Goal: Transaction & Acquisition: Purchase product/service

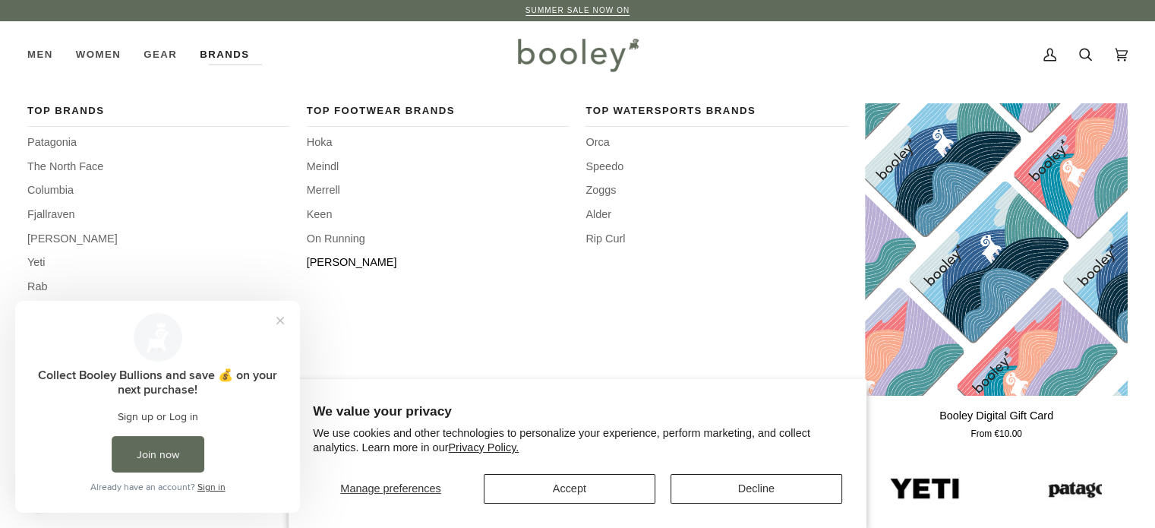
click at [311, 256] on span "[PERSON_NAME]" at bounding box center [438, 262] width 263 height 17
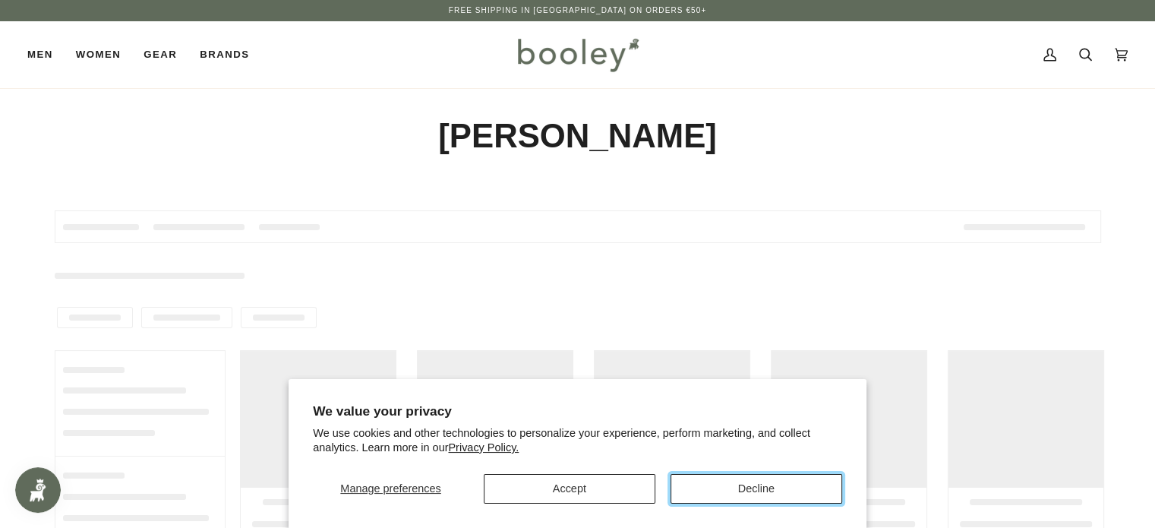
click at [731, 482] on button "Decline" at bounding box center [757, 489] width 172 height 30
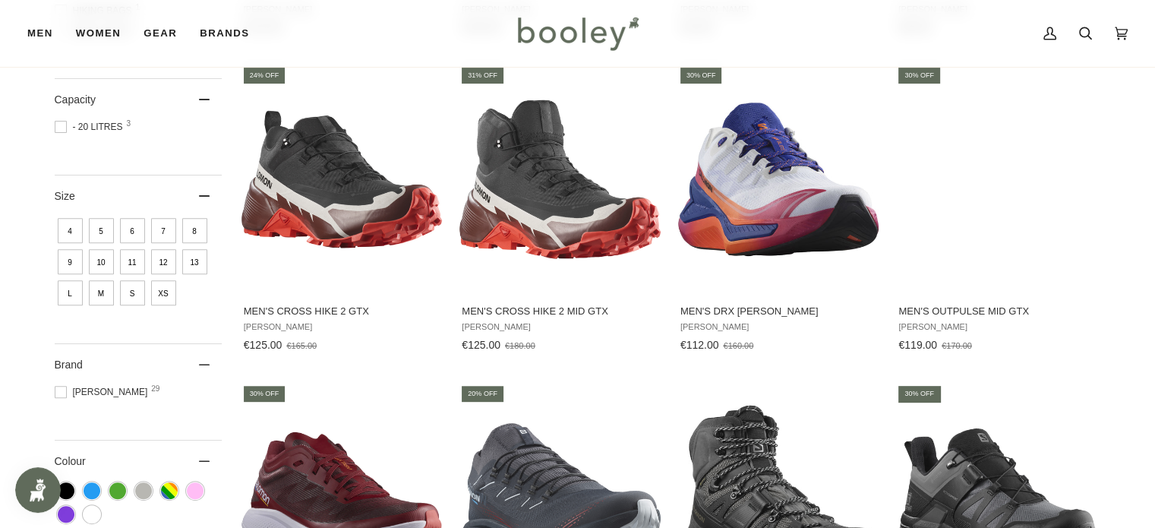
scroll to position [521, 0]
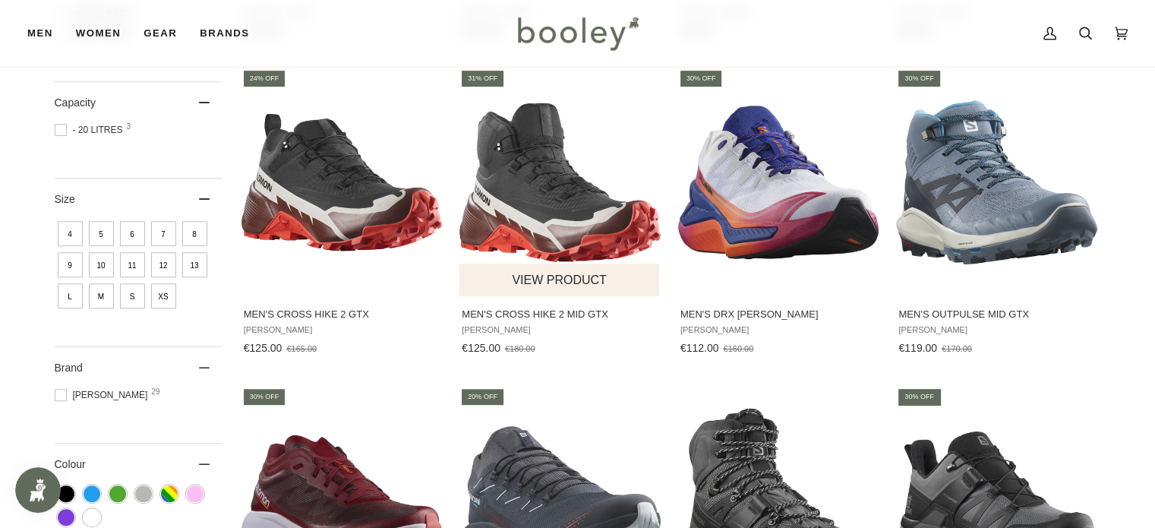
click at [547, 226] on img "Men's Cross Hike 2 Mid GTX" at bounding box center [559, 182] width 201 height 201
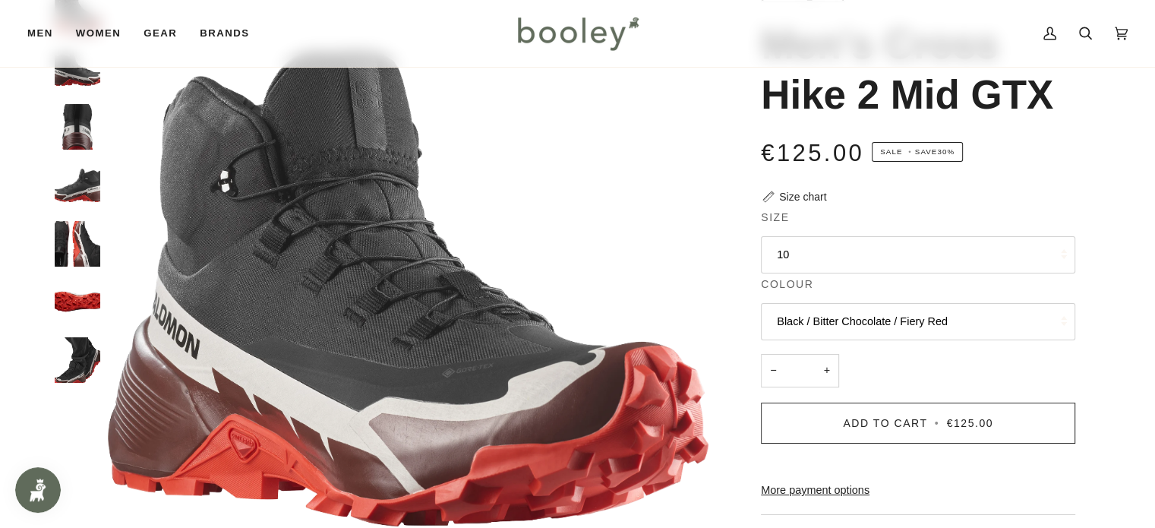
scroll to position [108, 0]
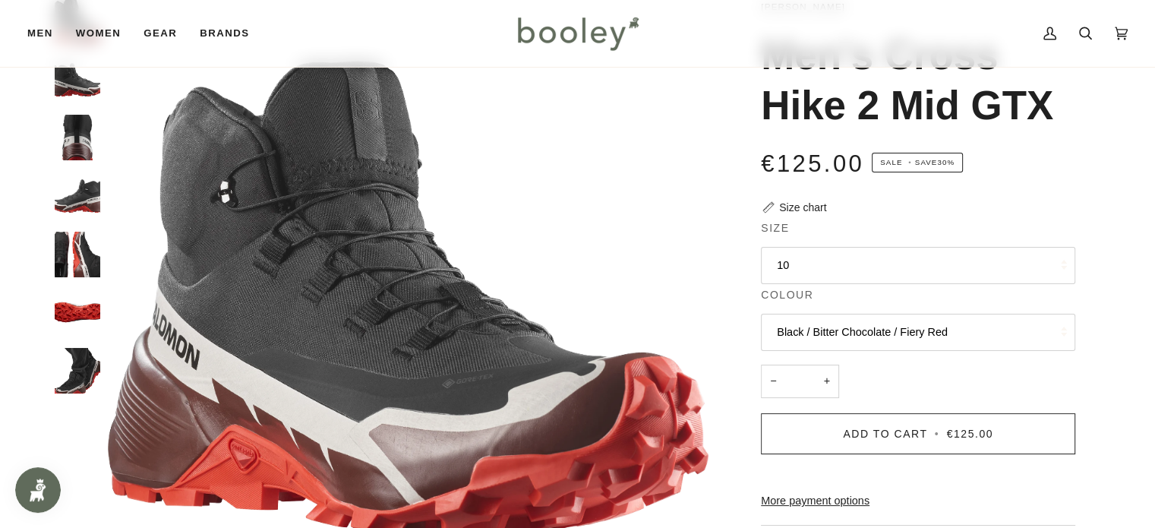
click at [793, 260] on button "10" at bounding box center [918, 265] width 314 height 37
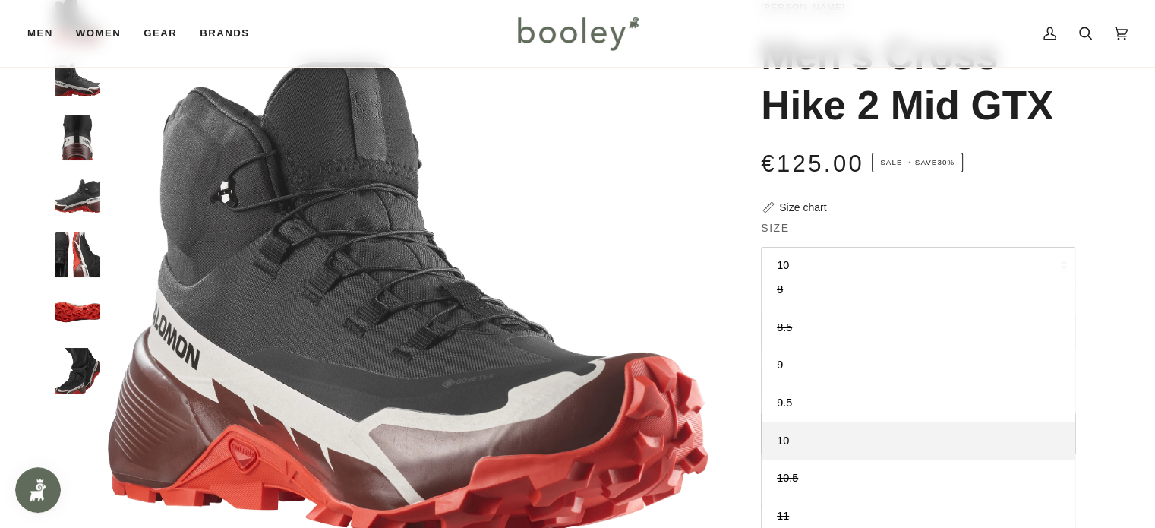
scroll to position [0, 0]
click at [1066, 275] on button "10" at bounding box center [918, 265] width 314 height 37
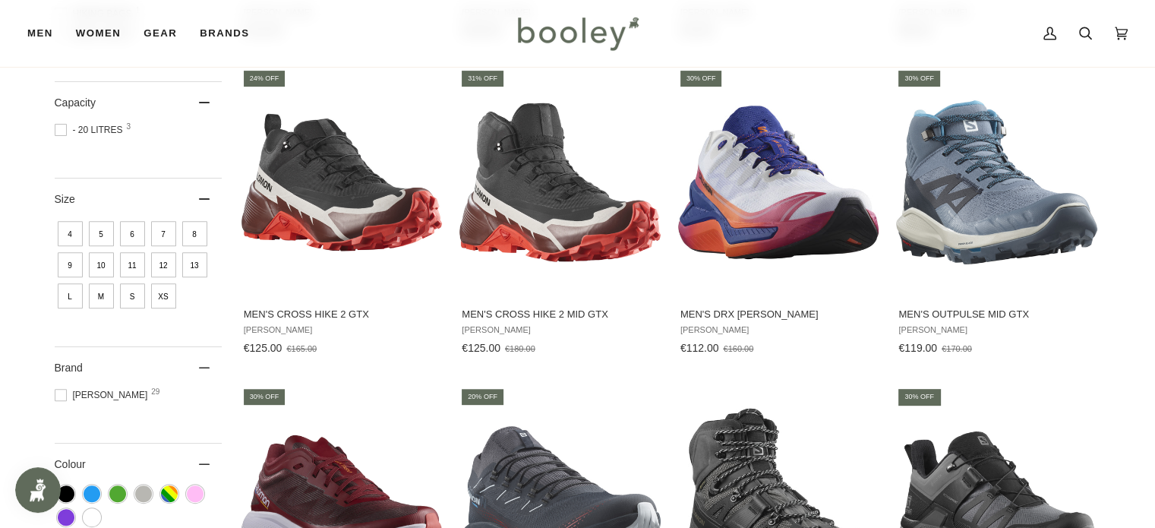
scroll to position [1811, 0]
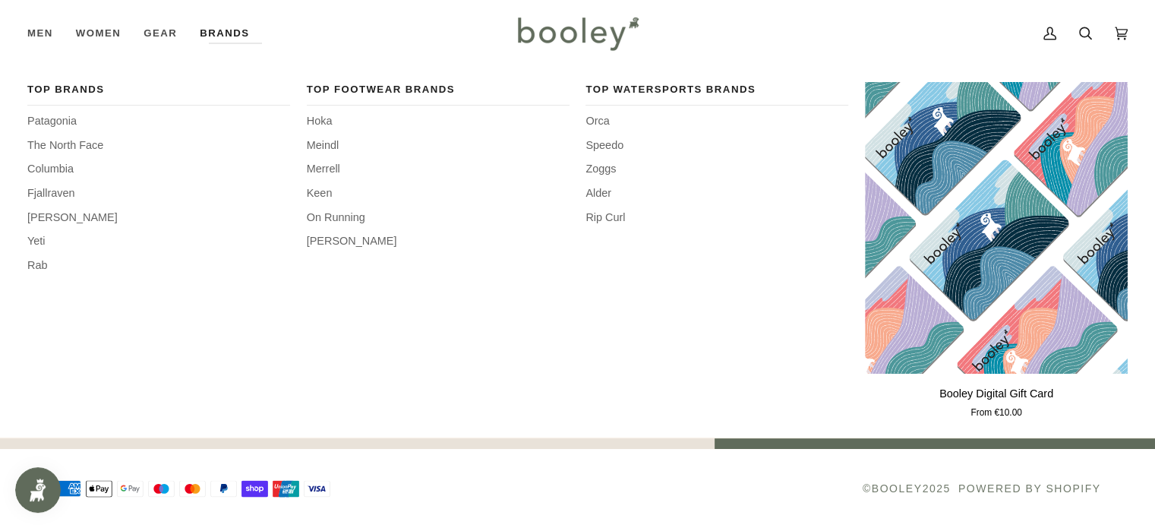
click at [231, 36] on link "Brands" at bounding box center [224, 33] width 72 height 67
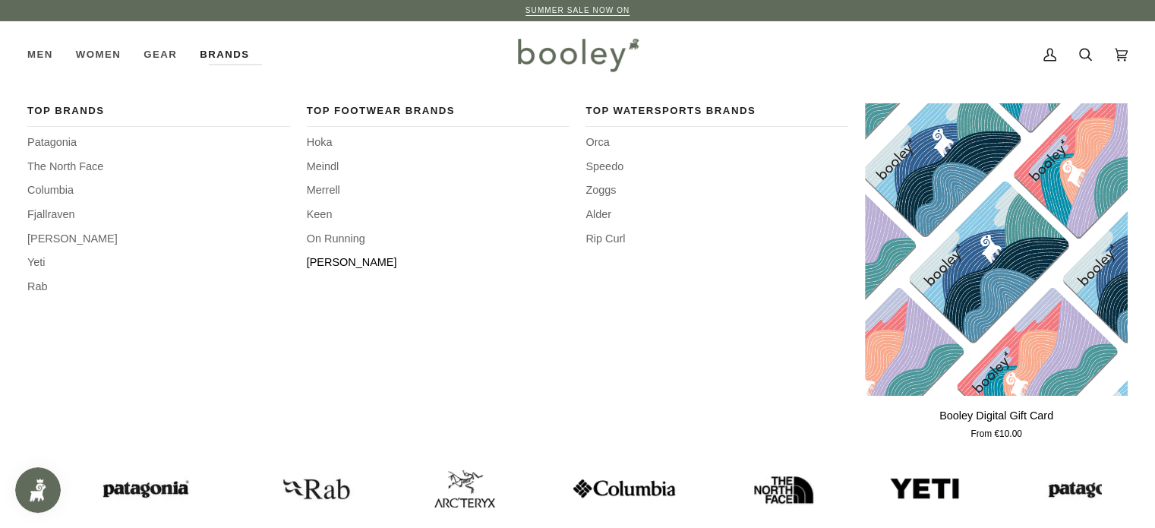
click at [339, 260] on span "[PERSON_NAME]" at bounding box center [438, 262] width 263 height 17
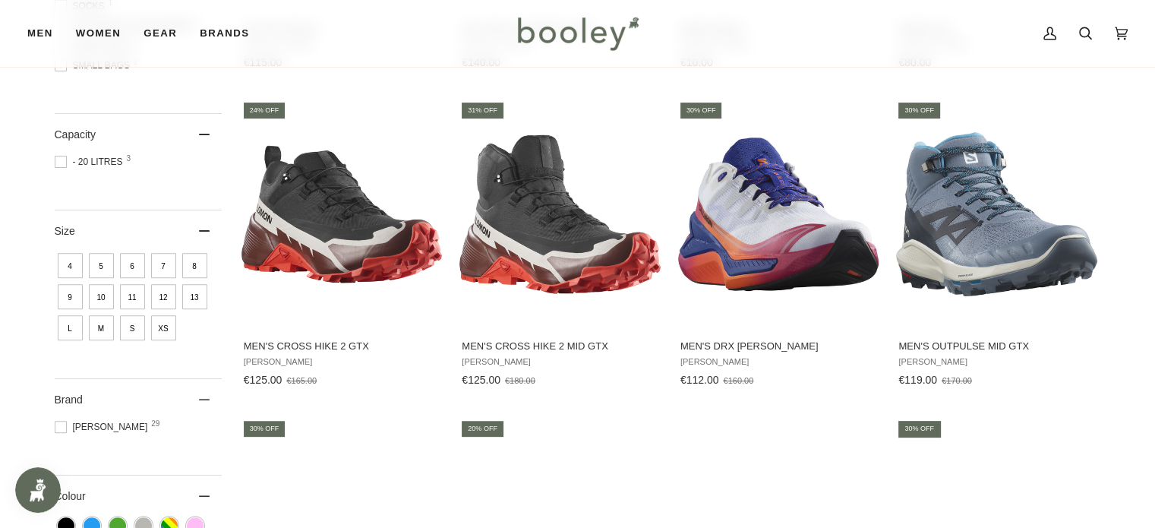
scroll to position [495, 0]
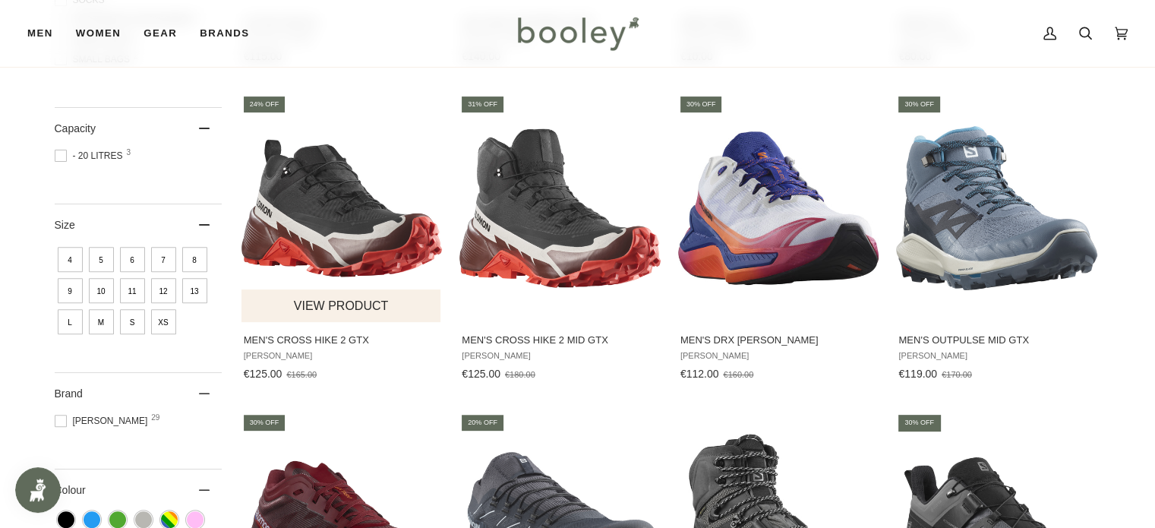
click at [319, 238] on img "Men's Cross Hike 2 GTX" at bounding box center [342, 208] width 201 height 201
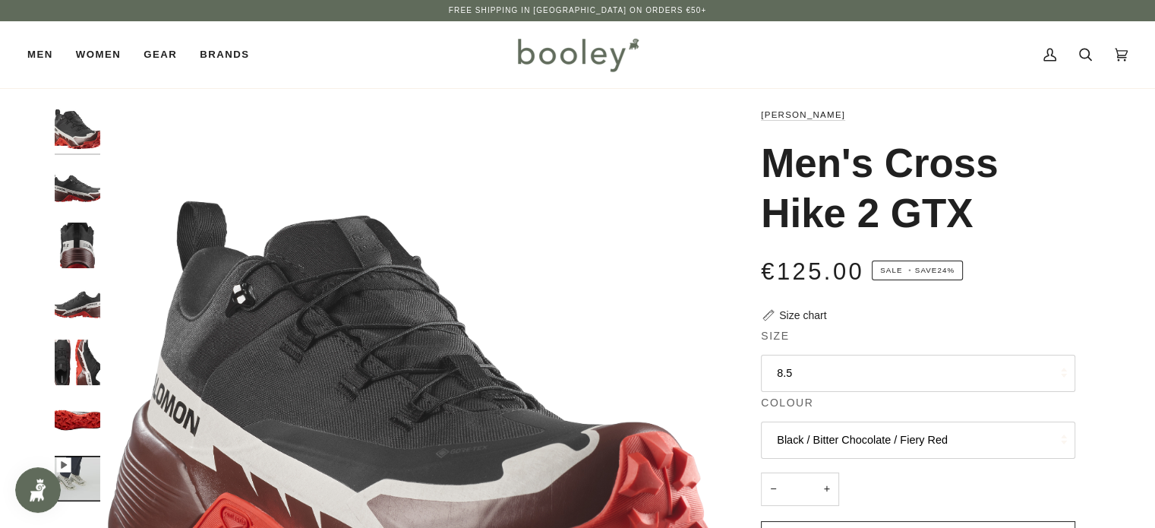
click at [857, 366] on button "8.5" at bounding box center [918, 373] width 314 height 37
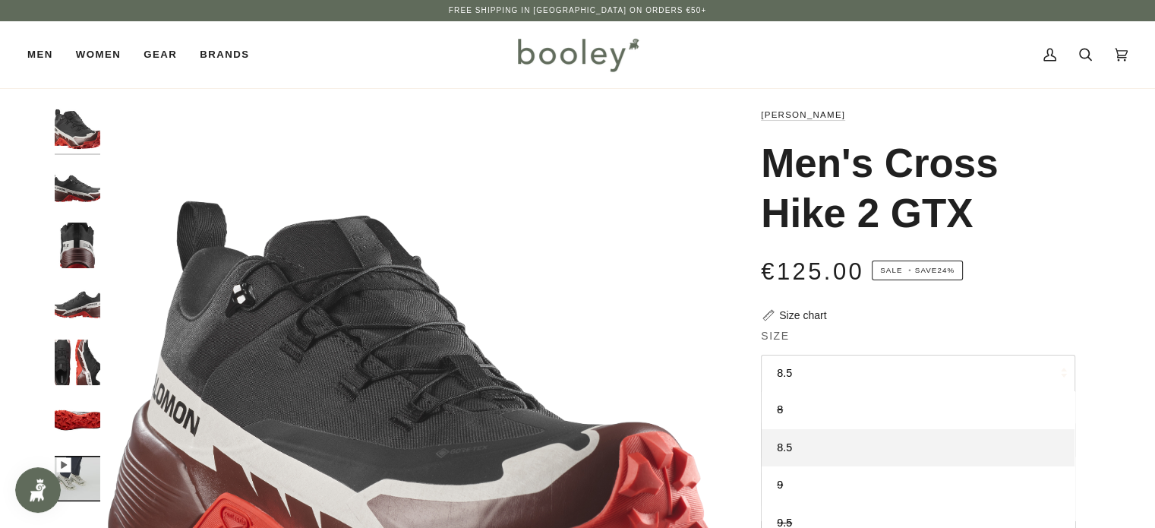
click at [824, 375] on button "8.5" at bounding box center [918, 373] width 314 height 37
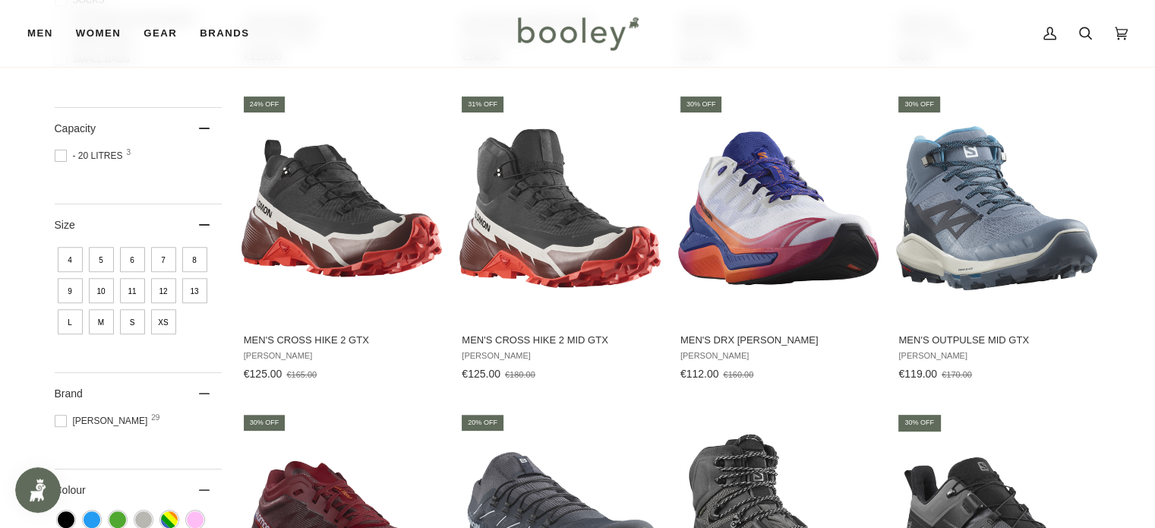
scroll to position [1811, 0]
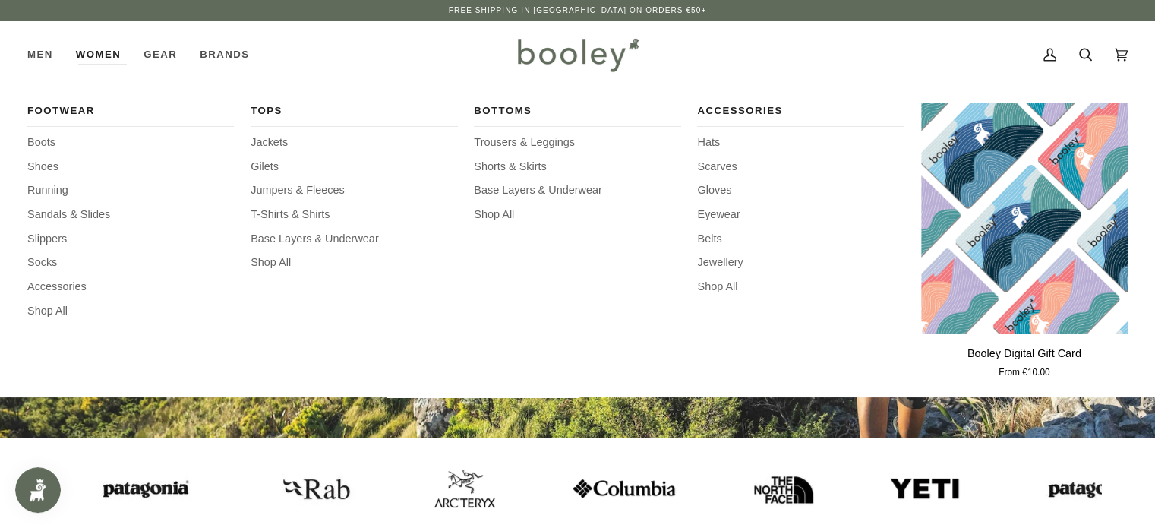
click at [85, 53] on link "Women" at bounding box center [99, 54] width 68 height 67
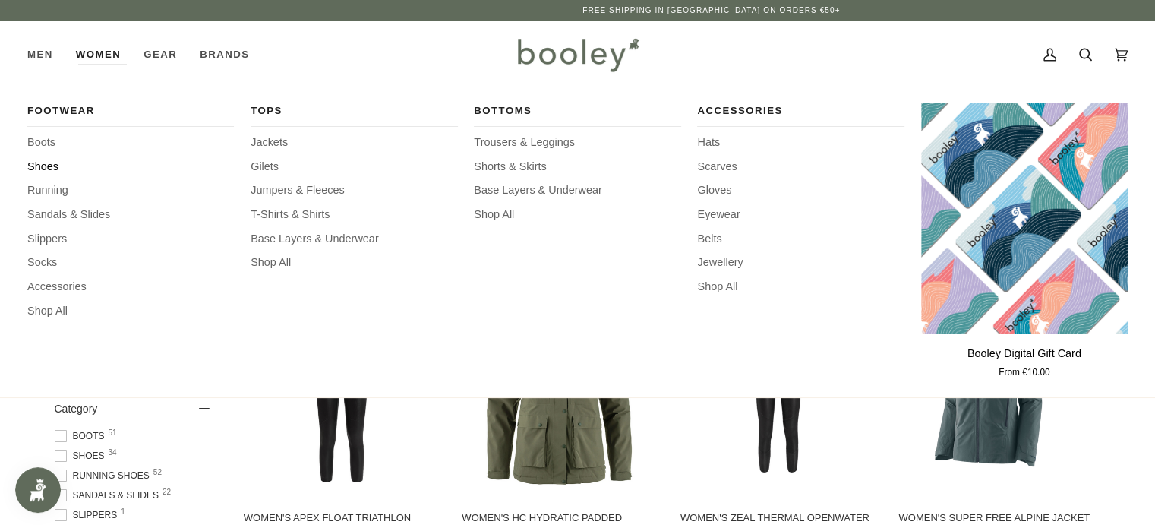
click at [43, 163] on span "Shoes" at bounding box center [130, 167] width 207 height 17
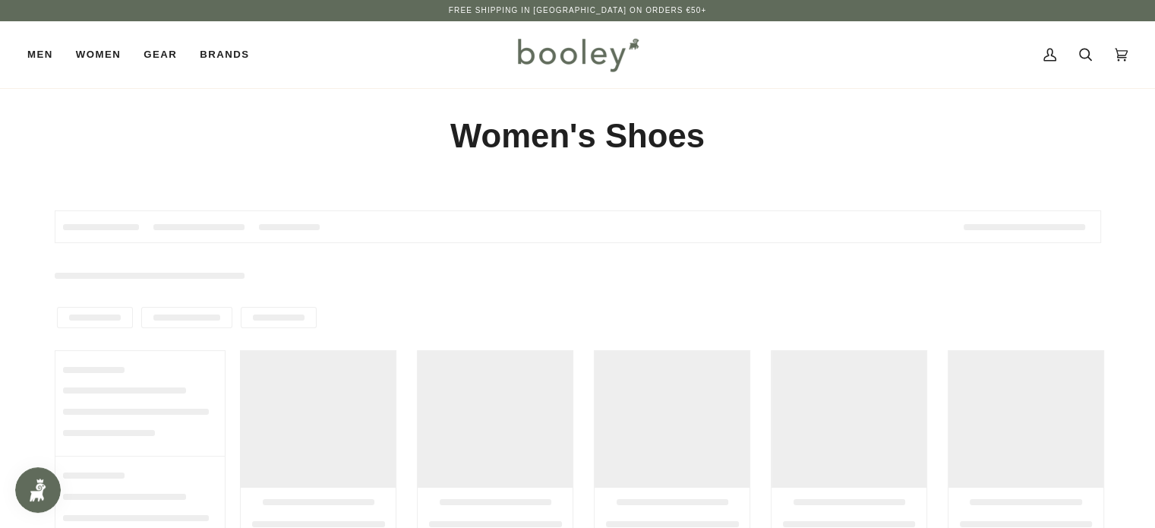
click at [43, 163] on div "Women's Shoes" at bounding box center [577, 135] width 1101 height 95
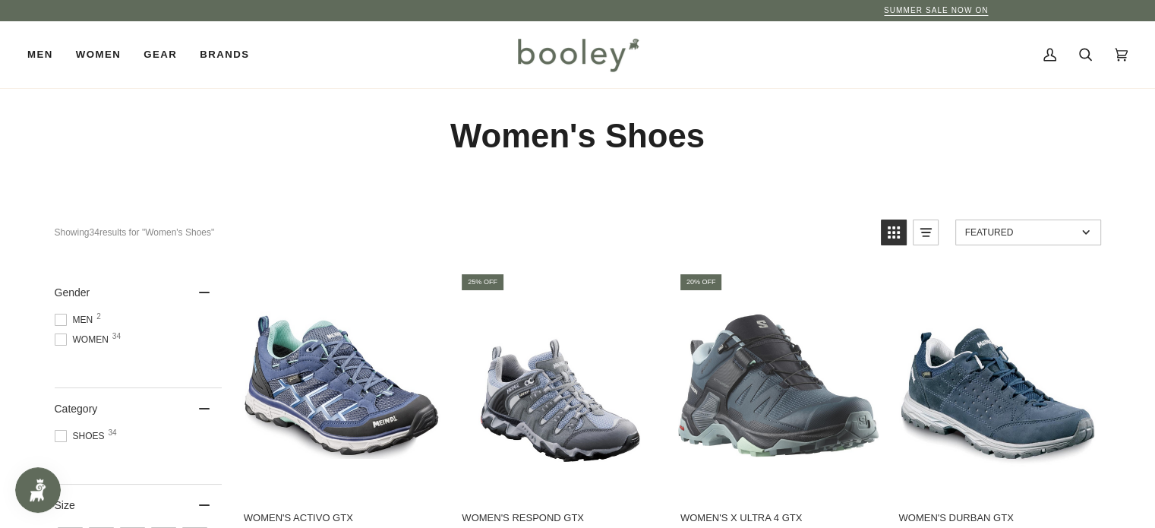
click at [43, 163] on div "Women's Shoes" at bounding box center [577, 135] width 1101 height 95
click at [1081, 58] on icon at bounding box center [1085, 55] width 13 height 13
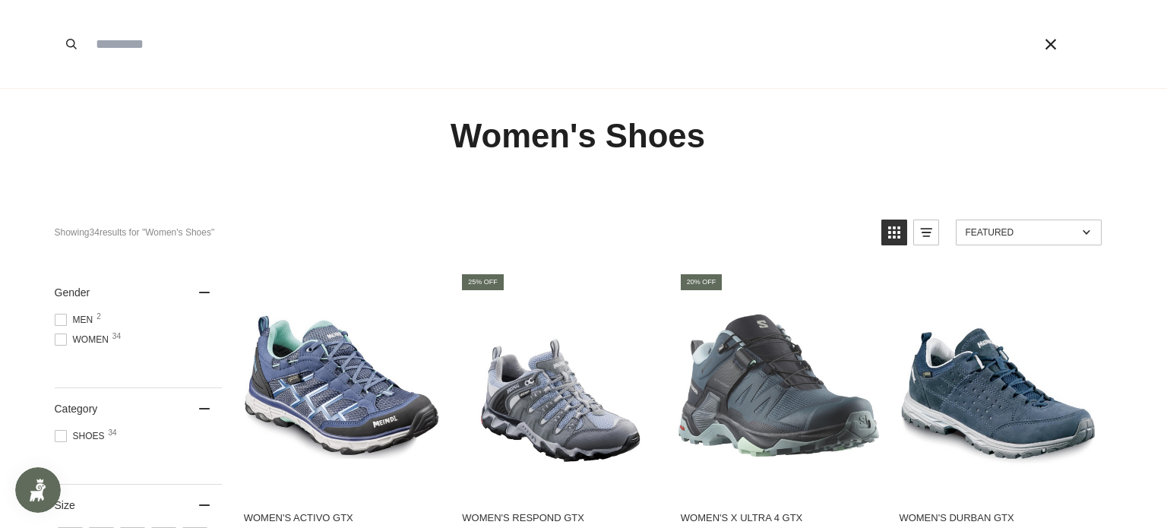
click at [1081, 58] on div at bounding box center [1069, 44] width 64 height 88
click at [126, 43] on input "Search our store" at bounding box center [542, 44] width 908 height 88
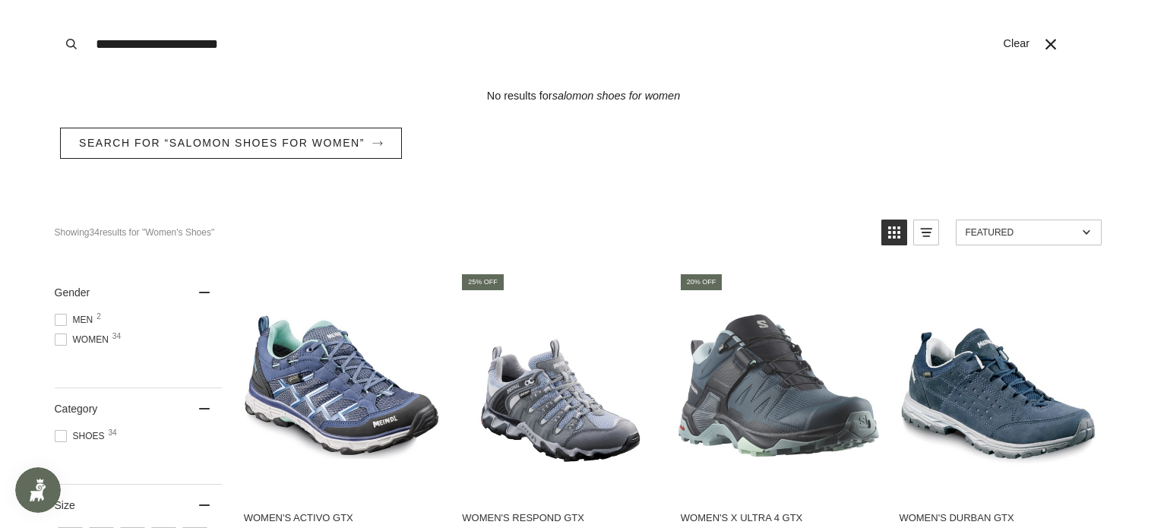
type input "**********"
click at [55, 0] on button "Search" at bounding box center [71, 44] width 33 height 88
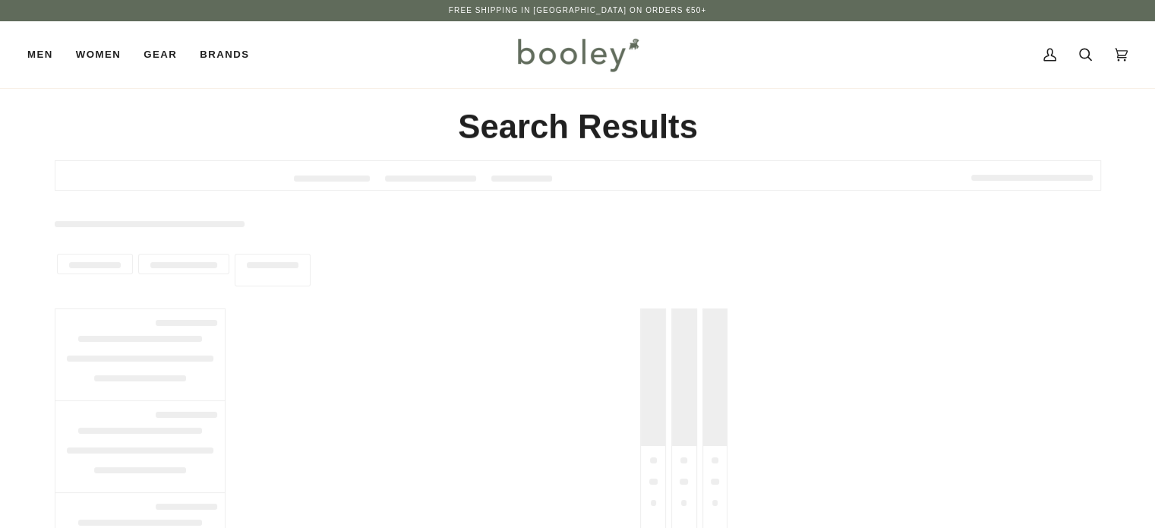
type input "**********"
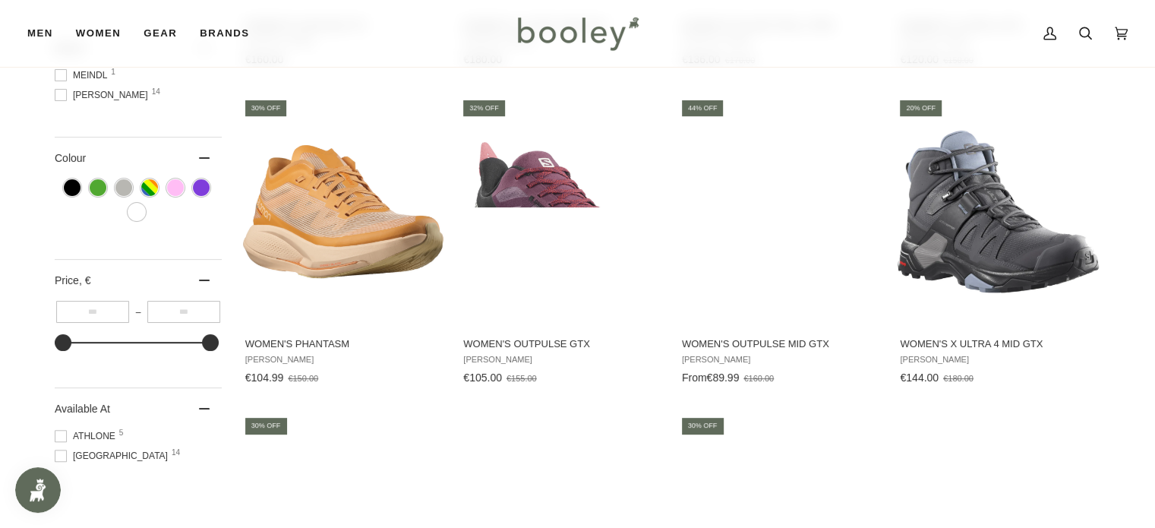
scroll to position [470, 0]
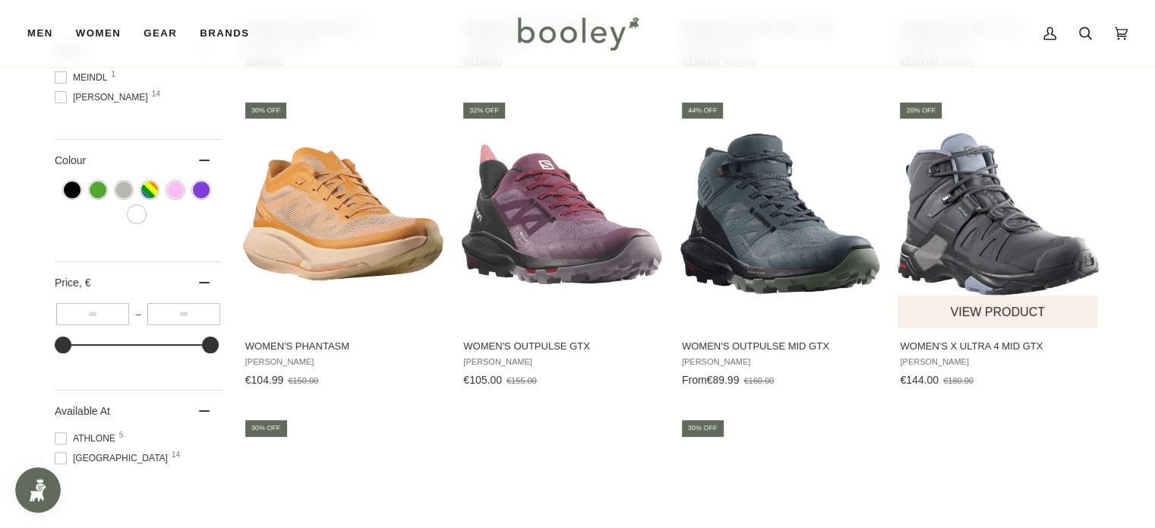
click at [1009, 270] on img "Women's X Ultra 4 Mid GTX" at bounding box center [998, 213] width 201 height 201
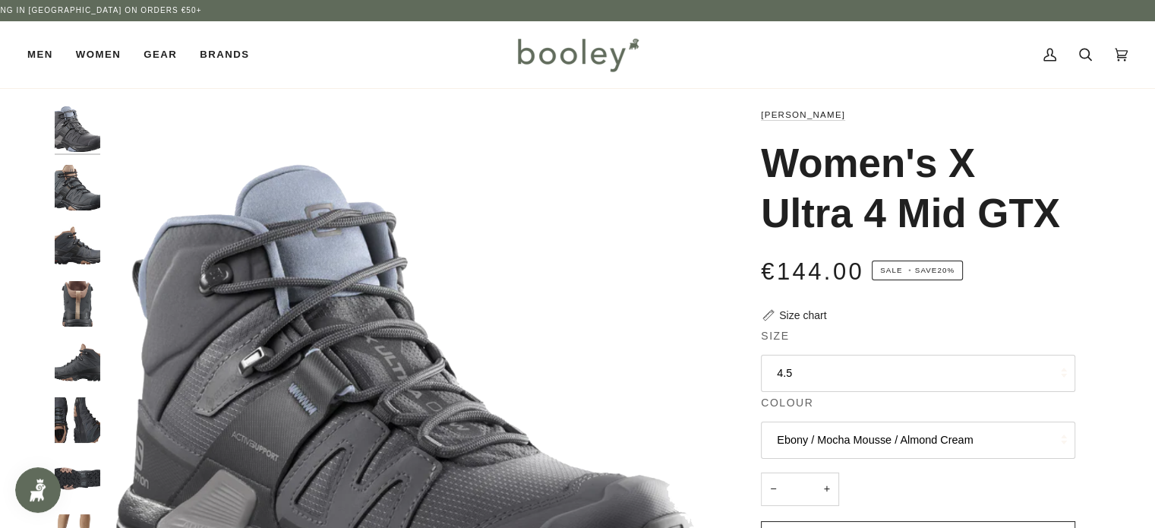
click at [952, 376] on button "4.5" at bounding box center [918, 373] width 314 height 37
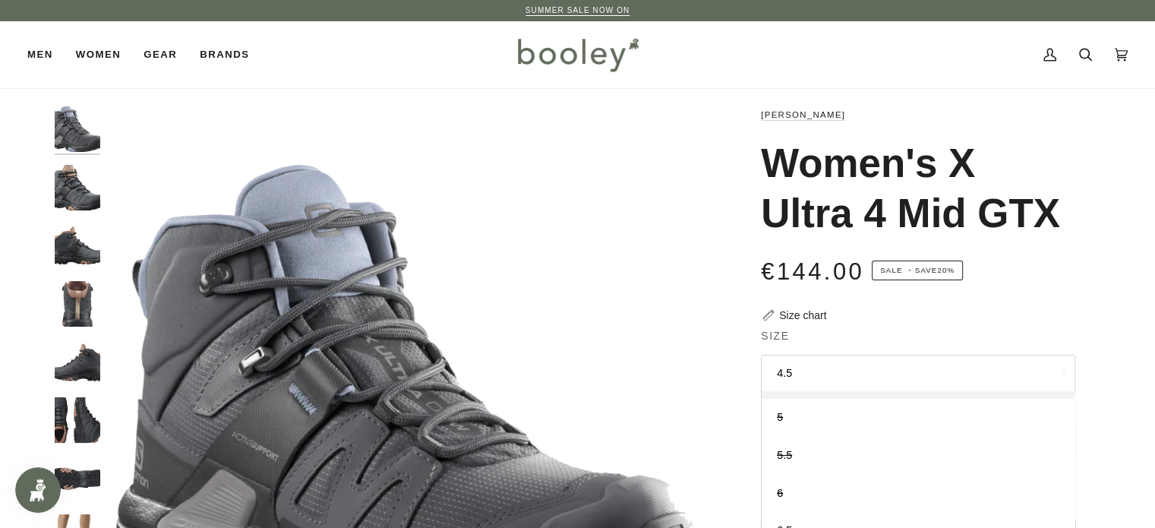
scroll to position [74, 0]
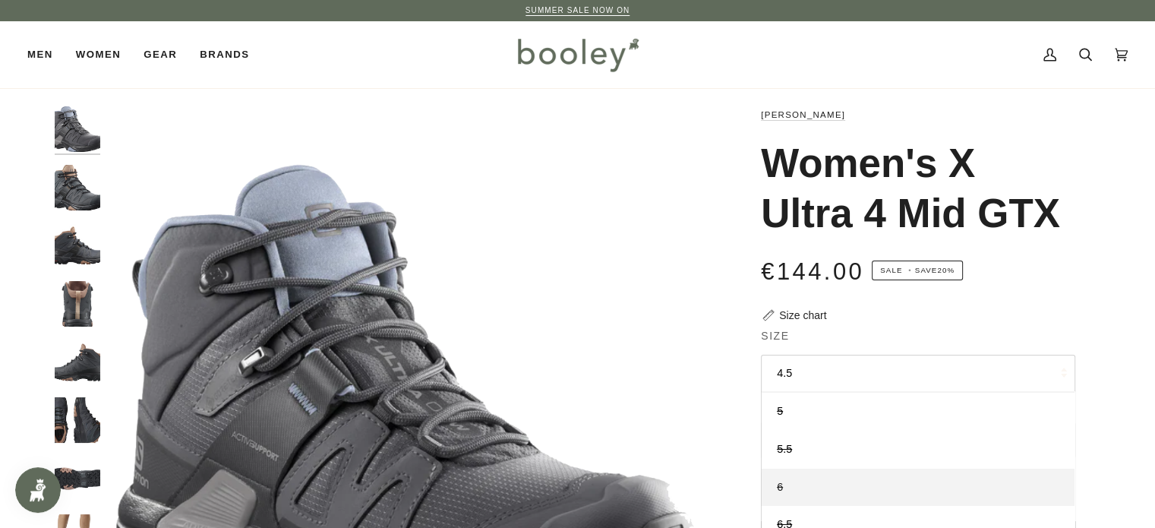
click at [785, 485] on link "6" at bounding box center [918, 488] width 313 height 38
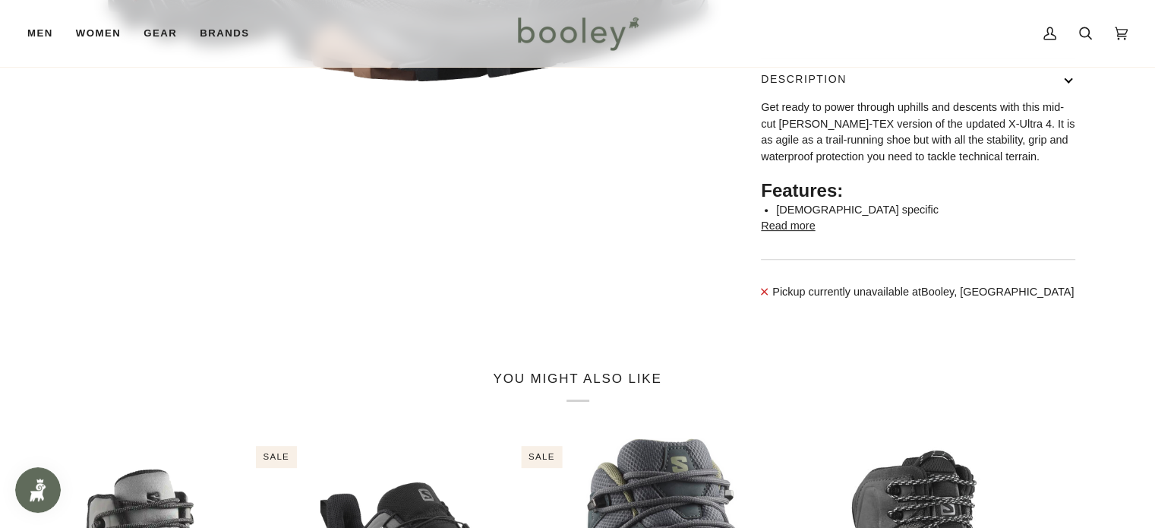
scroll to position [586, 0]
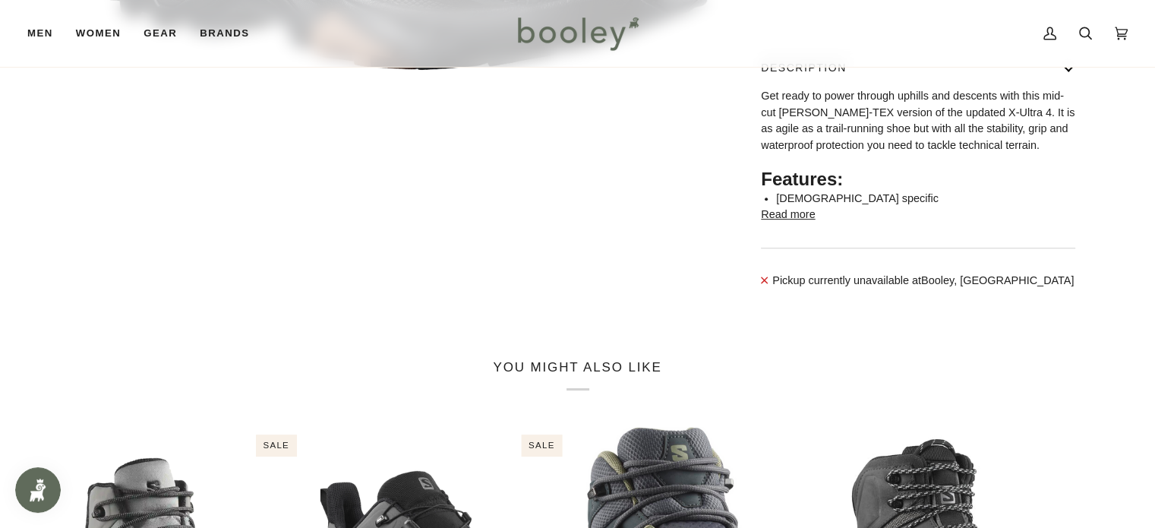
click at [793, 223] on button "Read more" at bounding box center [788, 215] width 54 height 17
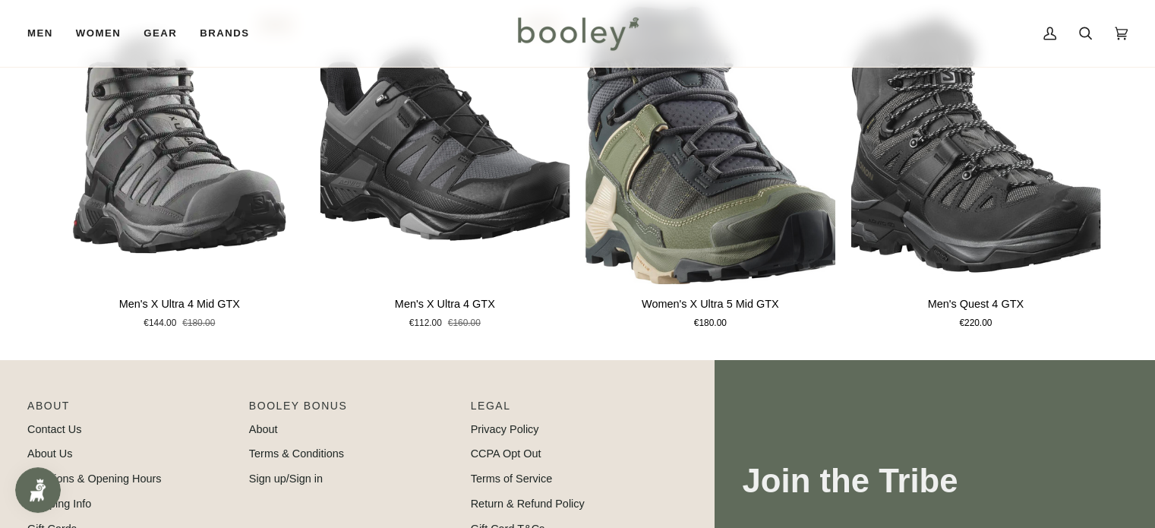
scroll to position [2363, 0]
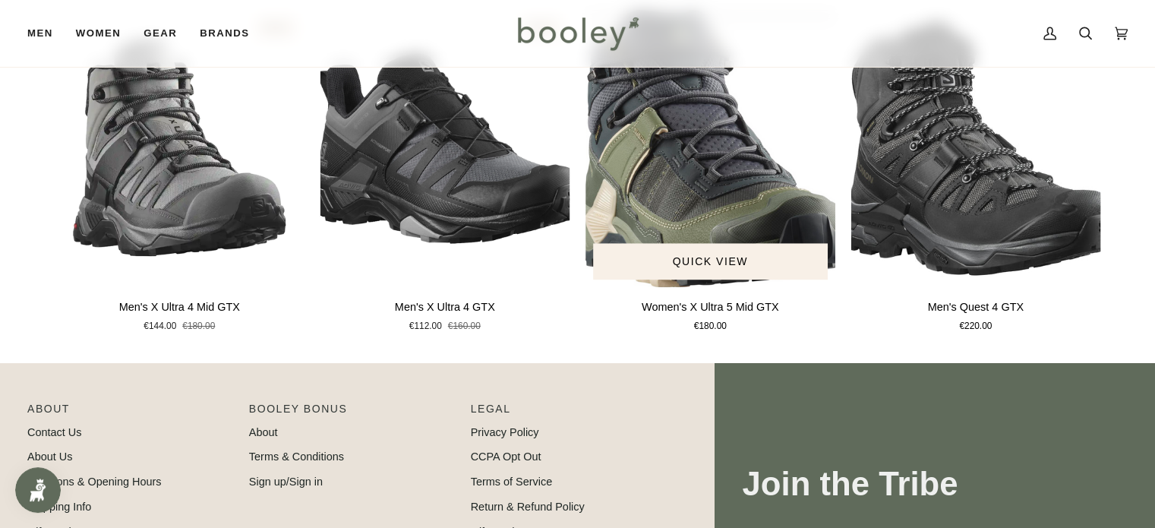
click at [709, 254] on img "Women's X Ultra 5 Mid GTX" at bounding box center [711, 148] width 251 height 278
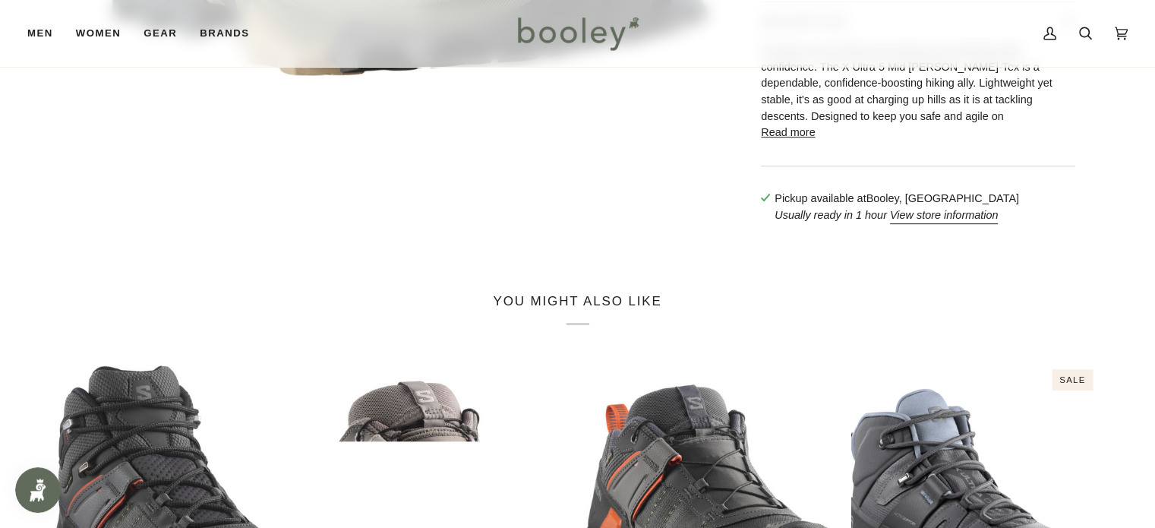
scroll to position [627, 0]
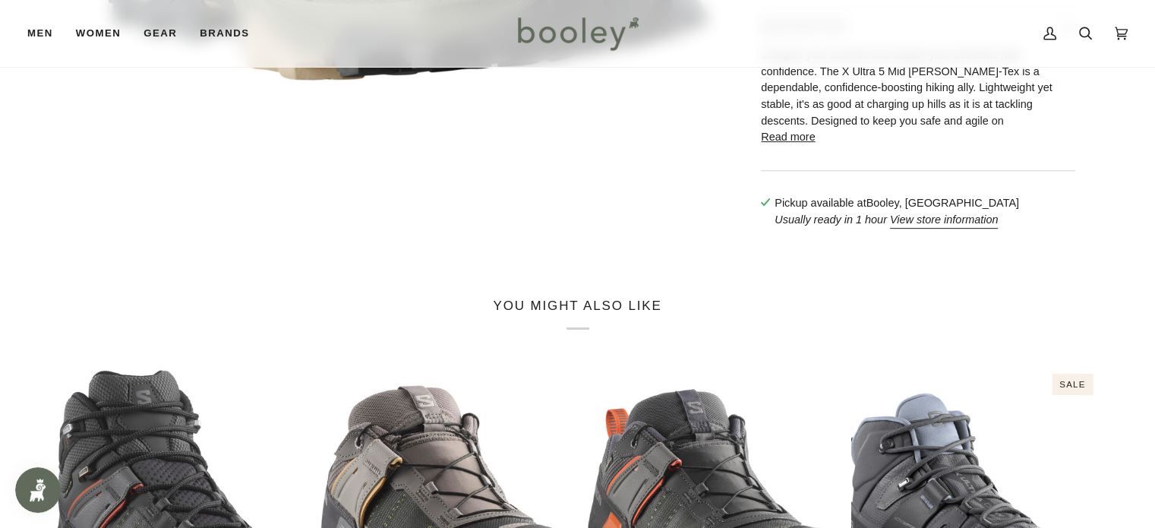
click at [781, 146] on button "Read more" at bounding box center [788, 137] width 54 height 17
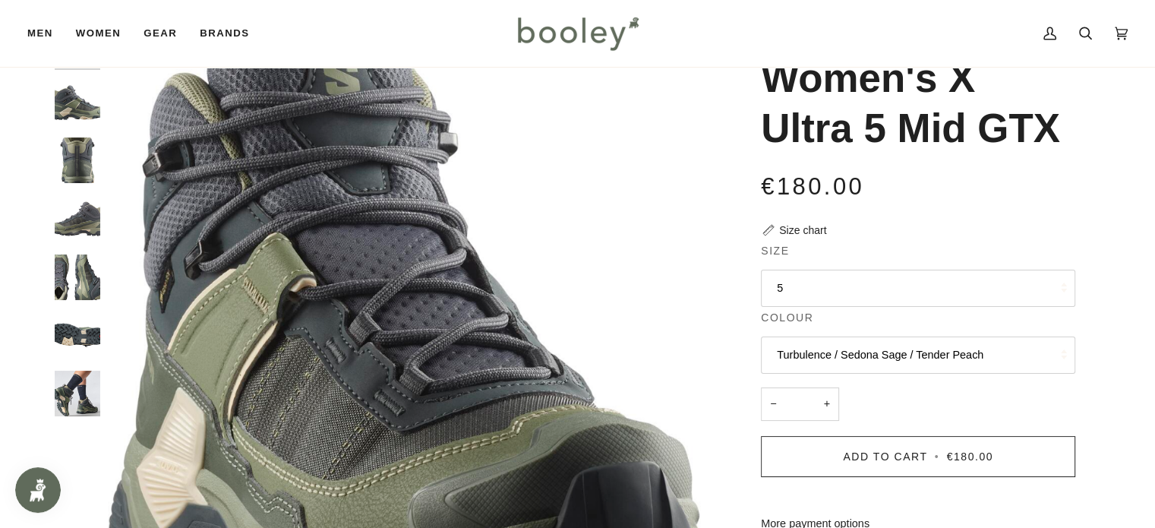
scroll to position [0, 0]
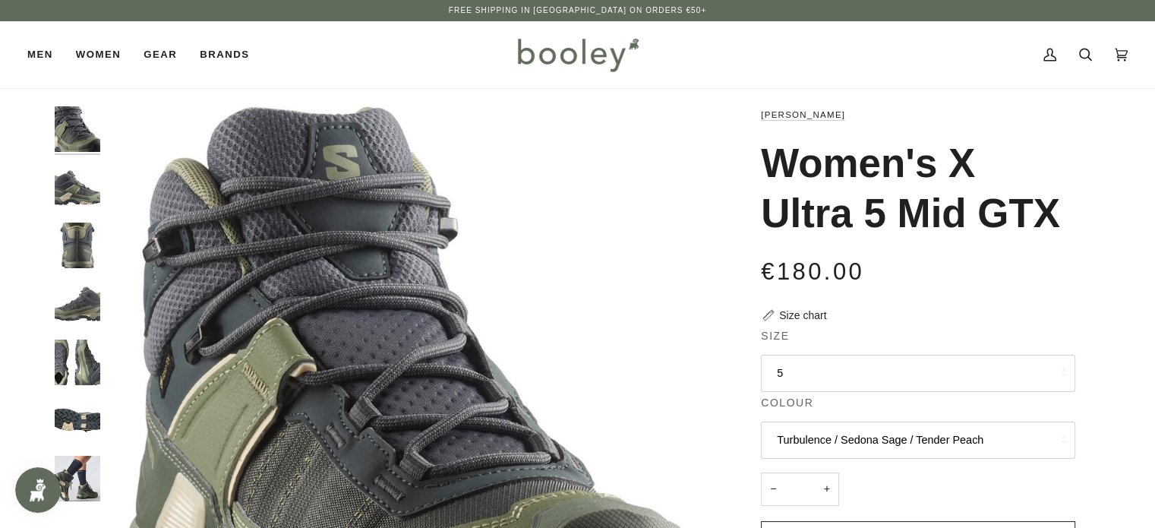
click at [818, 377] on button "5" at bounding box center [918, 373] width 314 height 37
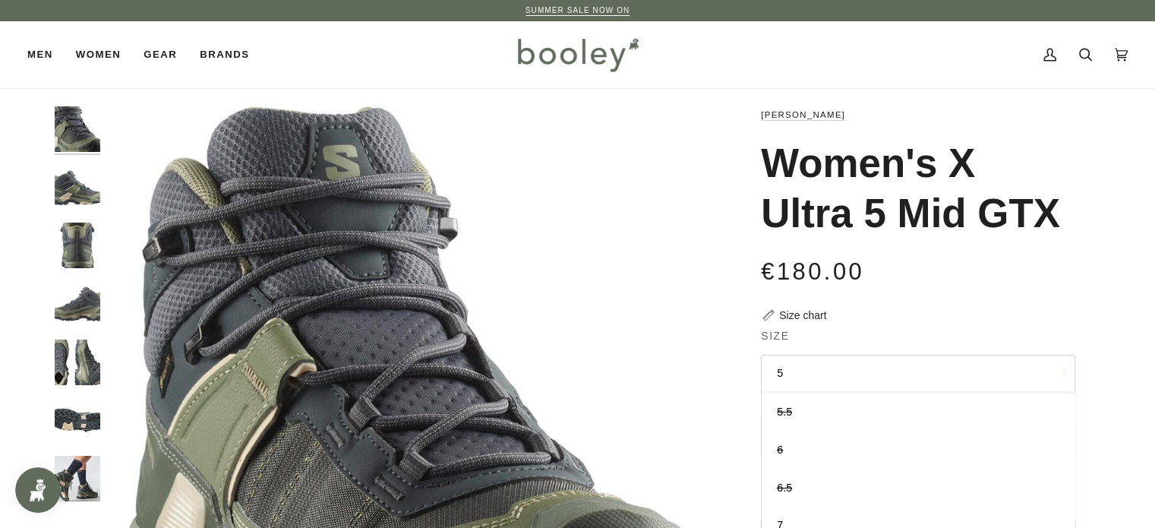
scroll to position [74, 0]
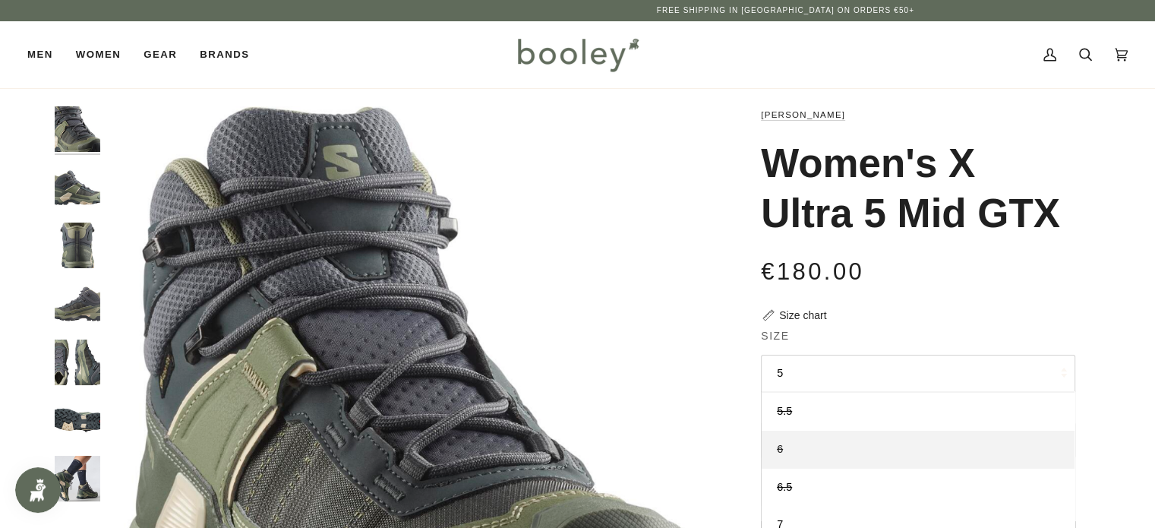
click at [773, 446] on link "6" at bounding box center [918, 450] width 313 height 38
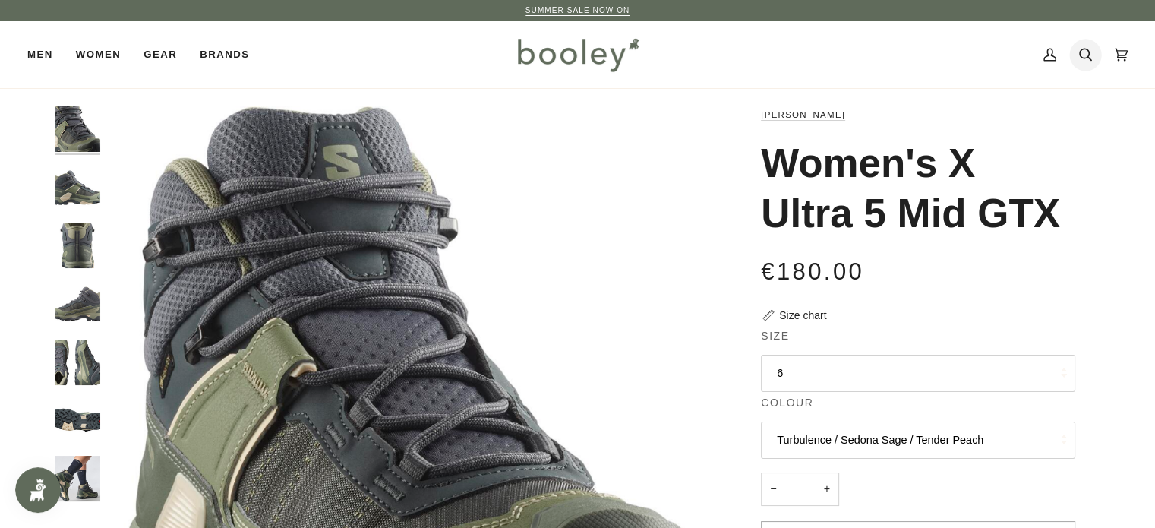
click at [1081, 55] on icon at bounding box center [1085, 55] width 13 height 13
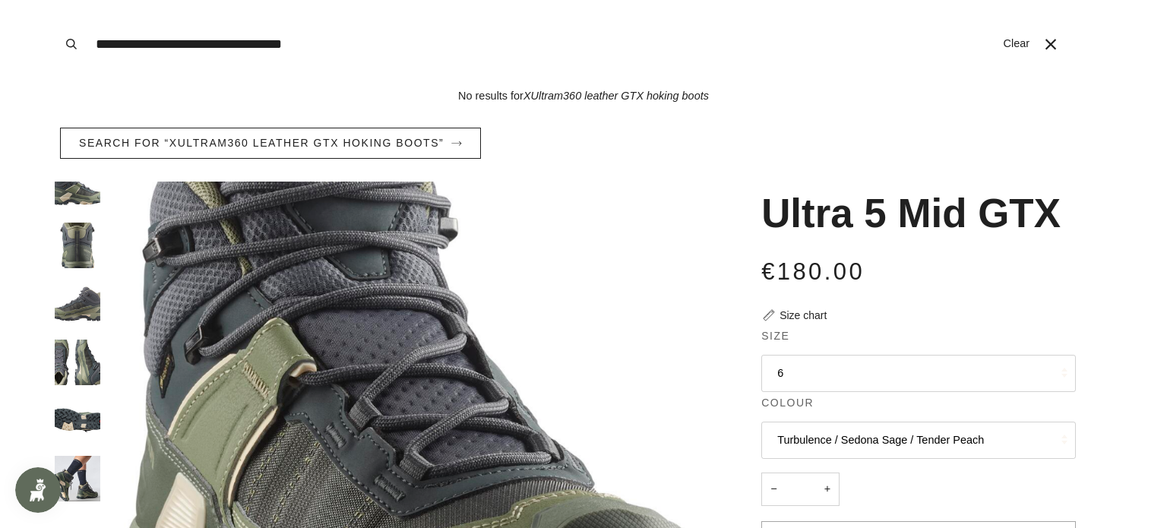
type input "**********"
click at [55, 0] on button "Search" at bounding box center [71, 44] width 33 height 88
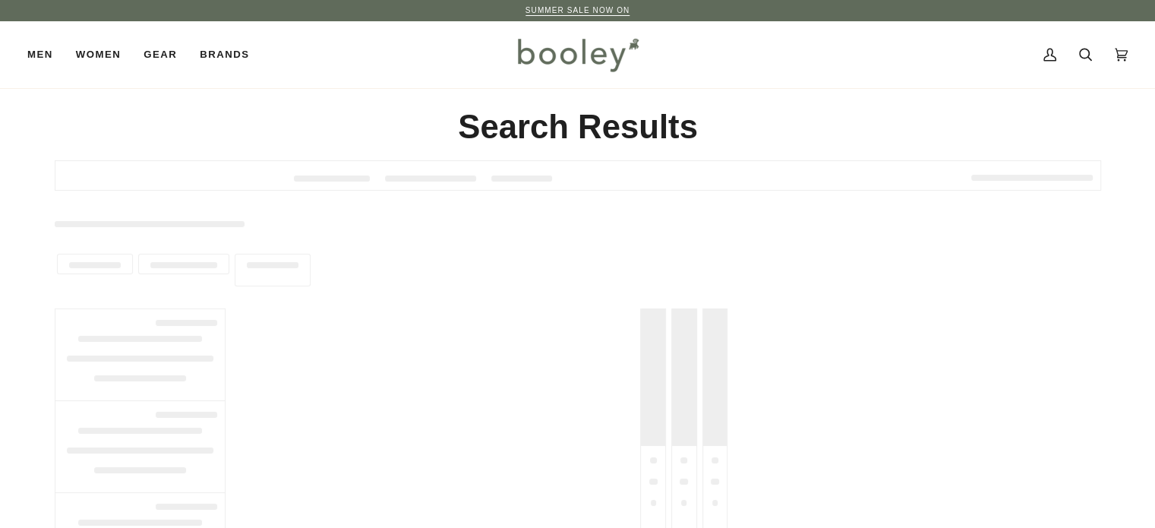
type input "**********"
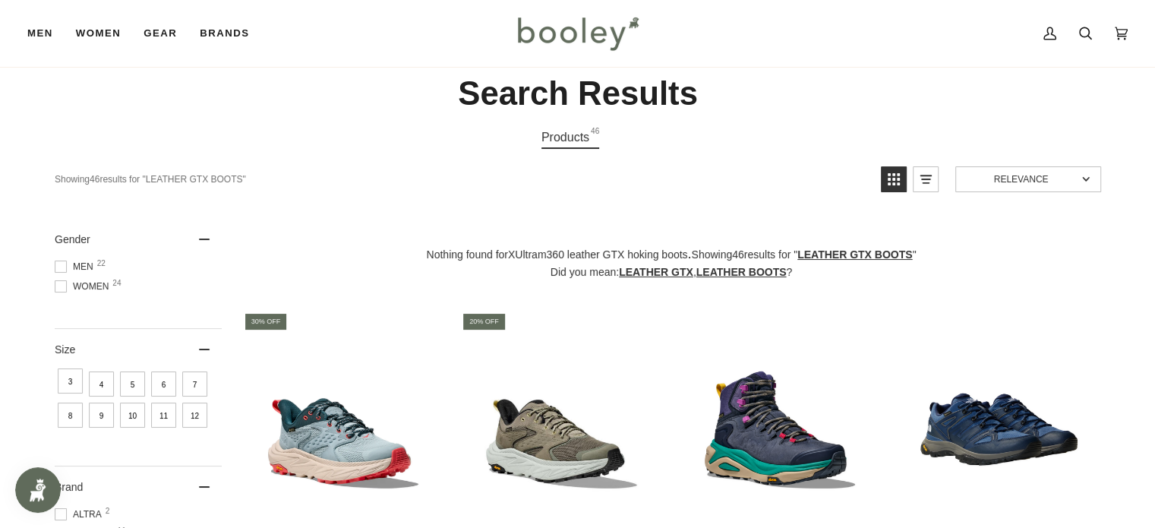
scroll to position [43, 0]
